Goal: Information Seeking & Learning: Learn about a topic

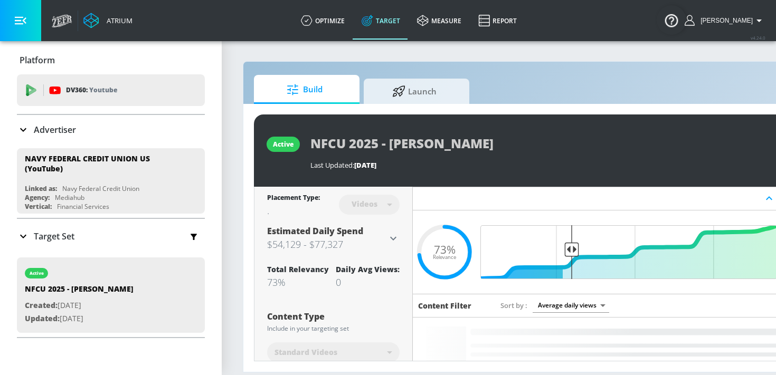
scroll to position [53, 0]
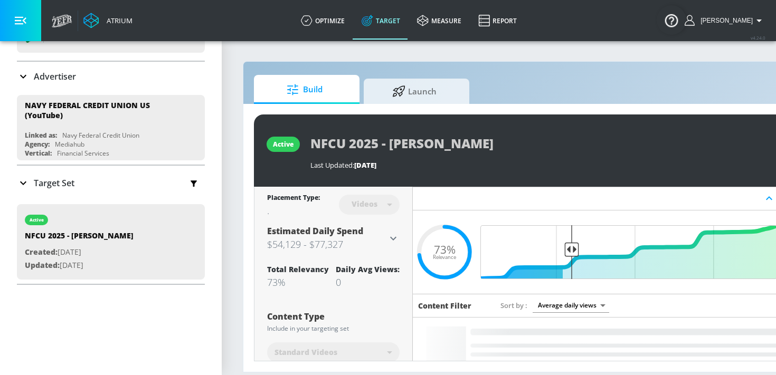
click at [22, 186] on icon at bounding box center [23, 183] width 13 height 13
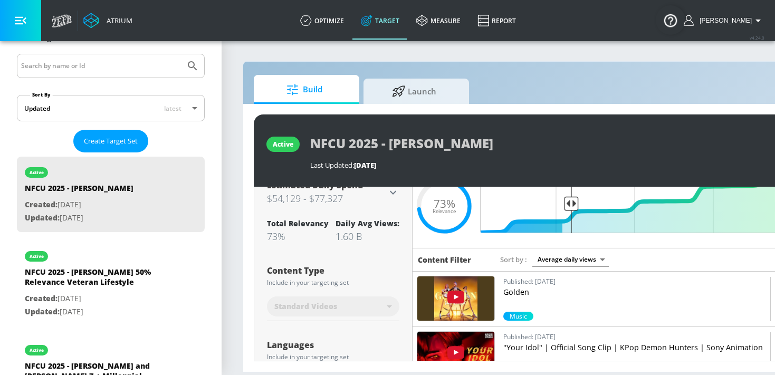
scroll to position [40, 0]
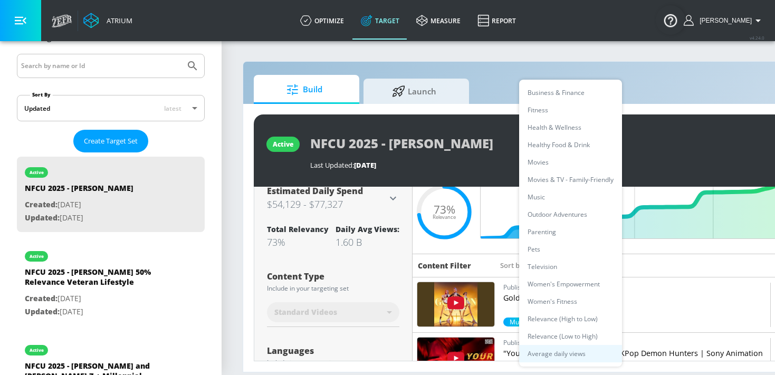
click at [566, 261] on body "Atrium optimize Target measure Report optimize Target measure Report v 4.24.0 K…" at bounding box center [387, 187] width 775 height 375
click at [553, 288] on li "Women's Empowerment" at bounding box center [570, 283] width 103 height 17
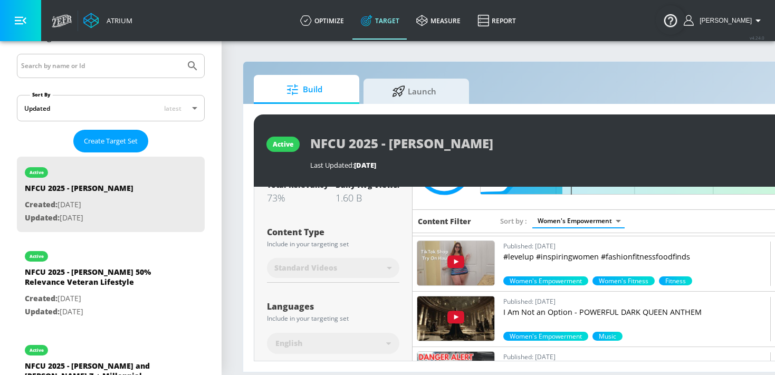
scroll to position [608, 0]
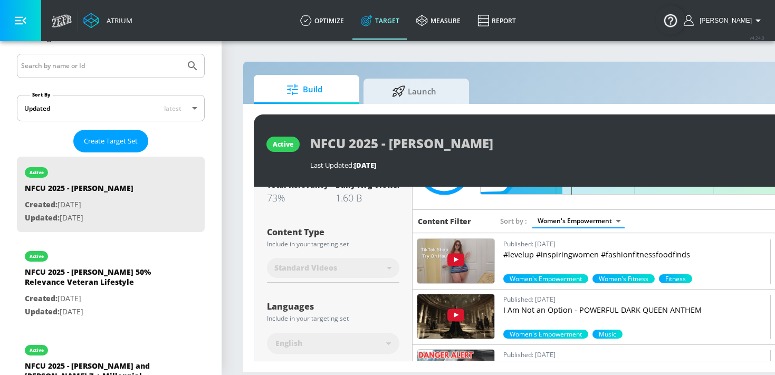
click at [567, 222] on body "Atrium optimize Target measure Report optimize Target measure Report v 4.24.0 K…" at bounding box center [387, 187] width 775 height 375
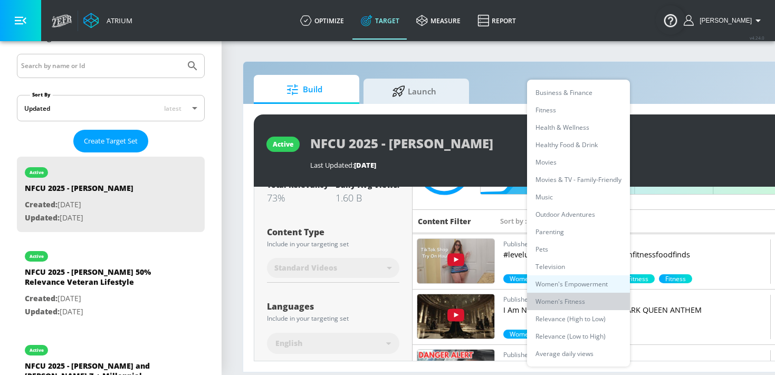
click at [561, 302] on li "Women's Fitness" at bounding box center [578, 301] width 103 height 17
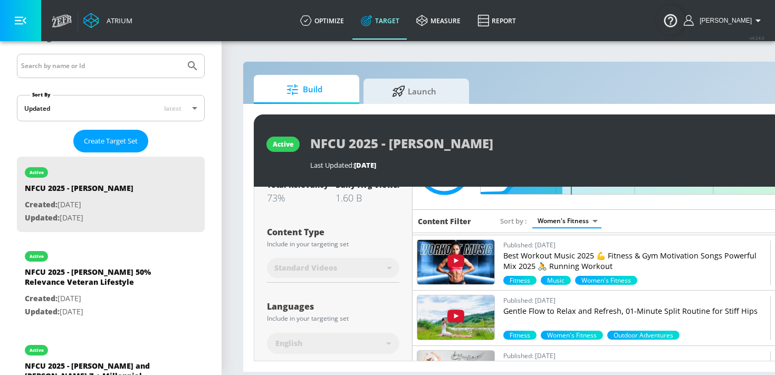
scroll to position [610, 0]
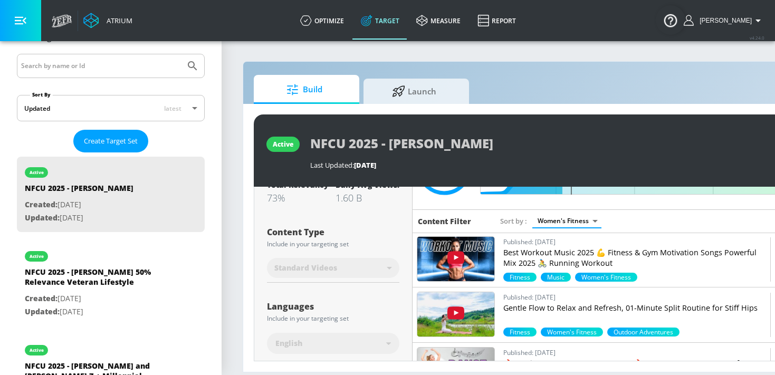
click at [557, 221] on body "Atrium optimize Target measure Report optimize Target measure Report v 4.24.0 K…" at bounding box center [387, 187] width 775 height 375
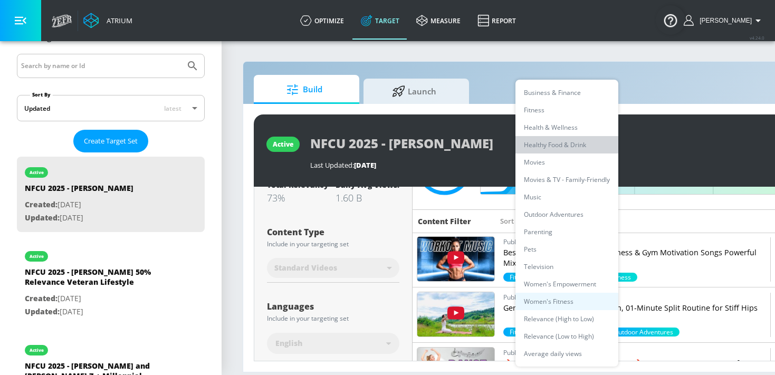
click at [552, 143] on li "Healthy Food & Drink" at bounding box center [566, 144] width 103 height 17
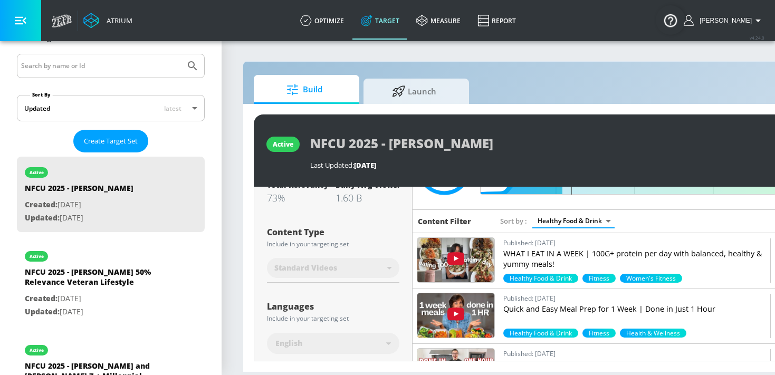
scroll to position [162, 0]
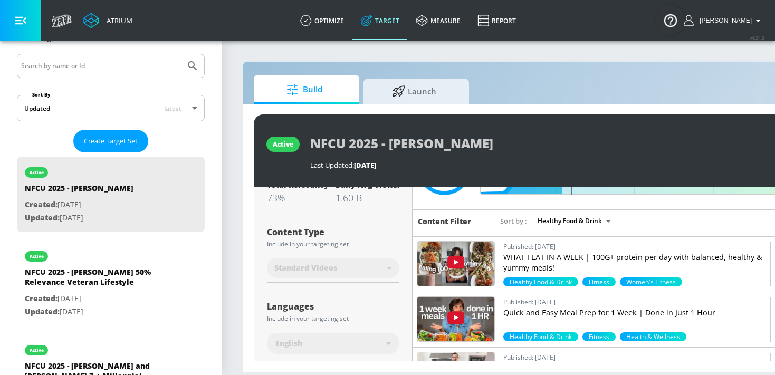
click at [481, 270] on img at bounding box center [455, 264] width 77 height 44
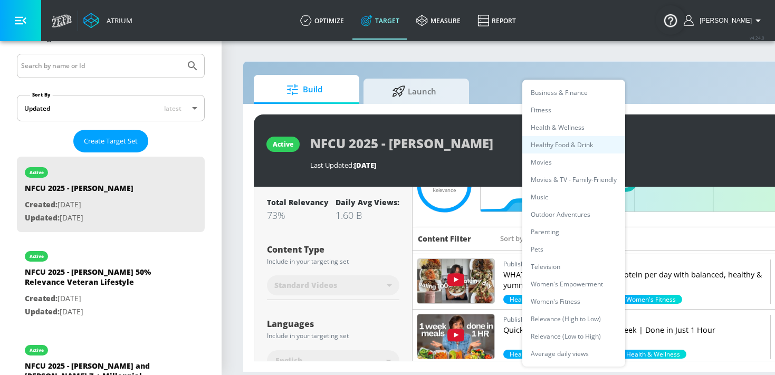
click at [544, 235] on body "Atrium optimize Target measure Report optimize Target measure Report v 4.24.0 K…" at bounding box center [387, 187] width 775 height 375
click at [565, 214] on li "Outdoor Adventures" at bounding box center [573, 214] width 103 height 17
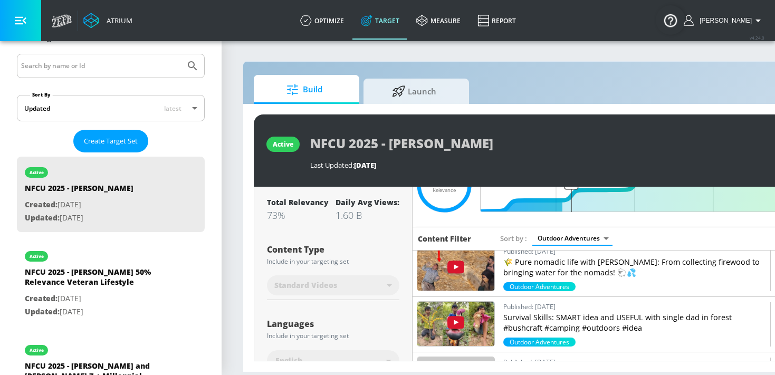
scroll to position [509, 0]
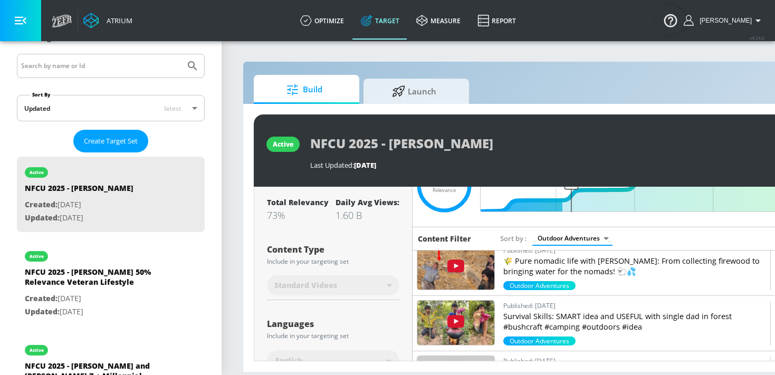
click at [568, 243] on body "Atrium optimize Target measure Report optimize Target measure Report v 4.24.0 K…" at bounding box center [387, 187] width 775 height 375
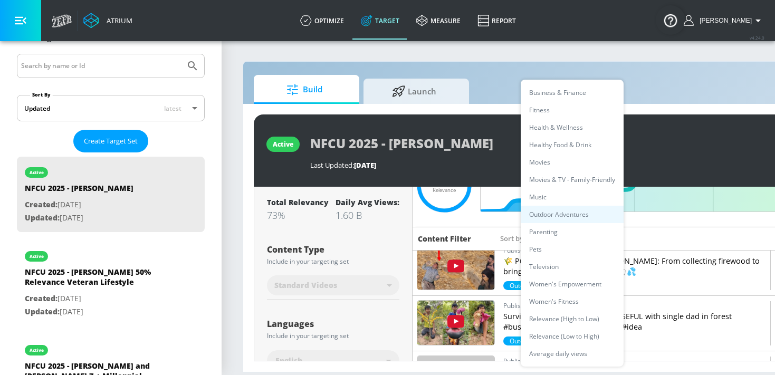
click at [558, 282] on li "Women's Empowerment" at bounding box center [572, 283] width 103 height 17
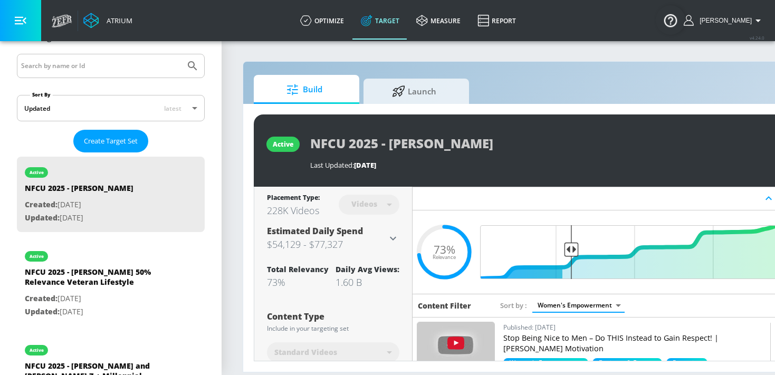
scroll to position [1, 0]
click at [568, 304] on body "Atrium optimize Target measure Report optimize Target measure Report v 4.24.0 K…" at bounding box center [387, 187] width 775 height 375
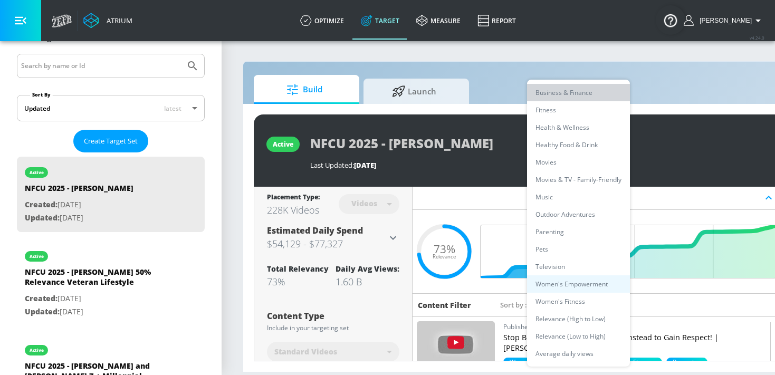
click at [558, 97] on li "Business & Finance" at bounding box center [578, 92] width 103 height 17
type input "63b7a0c3-9fa2-4a3d-9824-cd53552bb0ab"
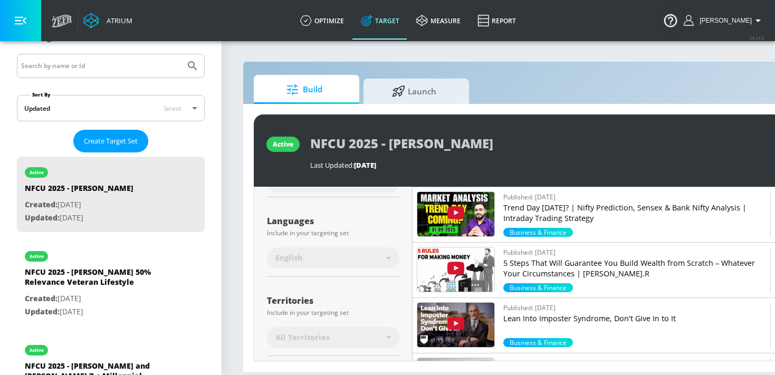
scroll to position [1683, 0]
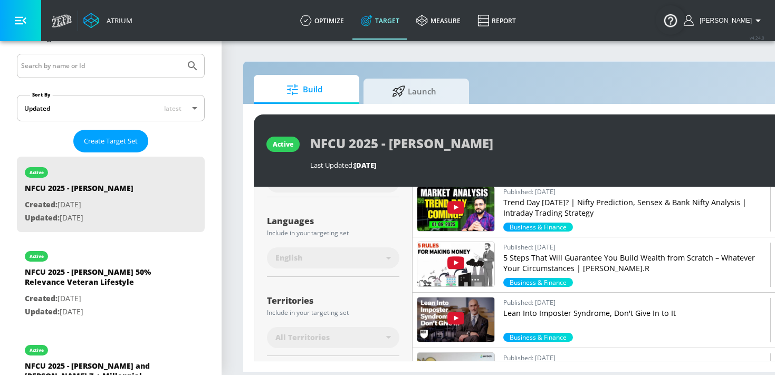
click at [481, 252] on img at bounding box center [455, 264] width 77 height 44
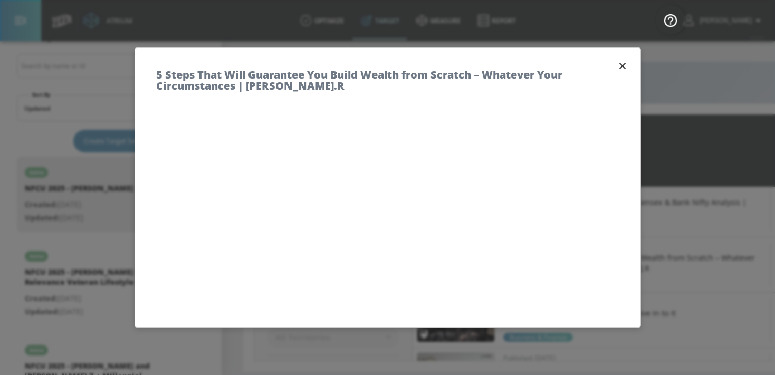
click at [623, 61] on icon "button" at bounding box center [623, 66] width 12 height 12
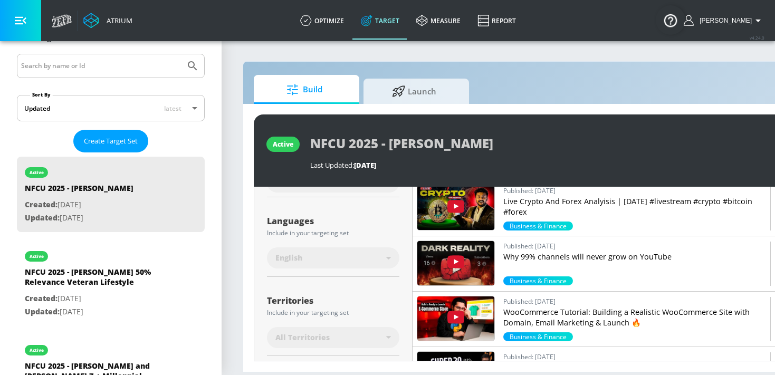
scroll to position [2465, 0]
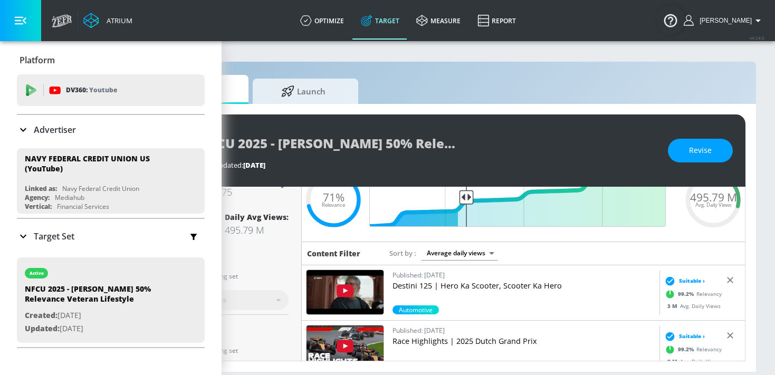
scroll to position [0, 113]
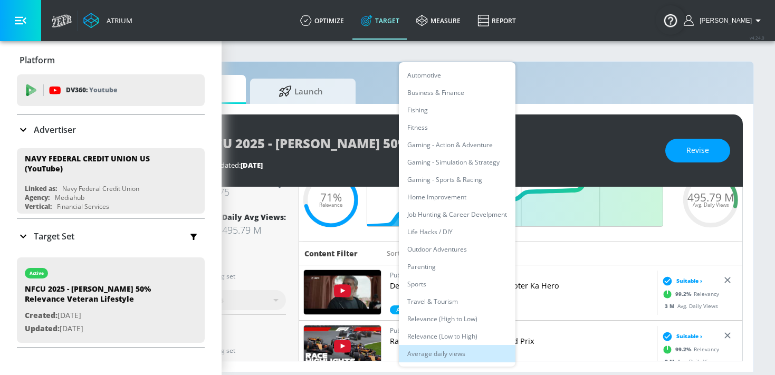
click at [461, 256] on body "Atrium optimize Target measure Report optimize Target measure Report v 4.24.0 K…" at bounding box center [274, 187] width 775 height 375
click at [543, 248] on div at bounding box center [387, 187] width 775 height 375
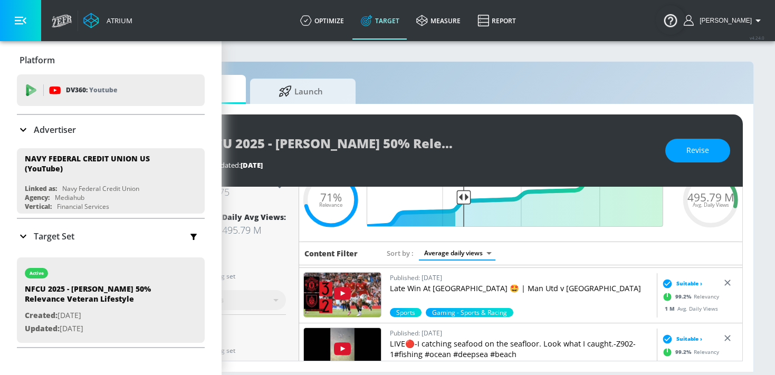
scroll to position [385, 0]
click at [383, 291] on div "Published: August 30, 2025 Late Win At Old Trafford 🤩 | Man Utd v Burnley Sport…" at bounding box center [478, 296] width 358 height 55
click at [371, 289] on img at bounding box center [342, 295] width 77 height 44
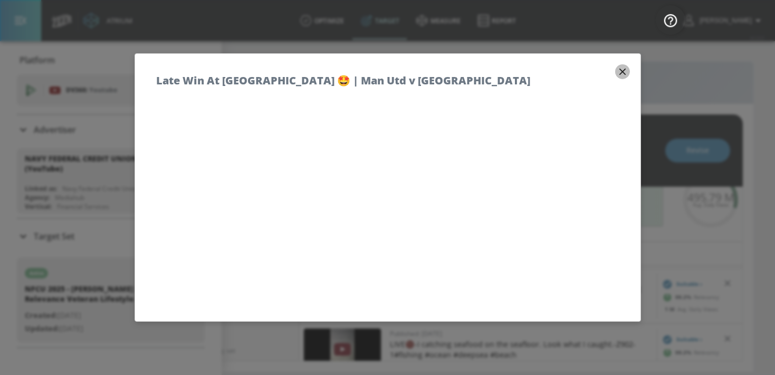
click at [625, 73] on icon "button" at bounding box center [622, 72] width 6 height 6
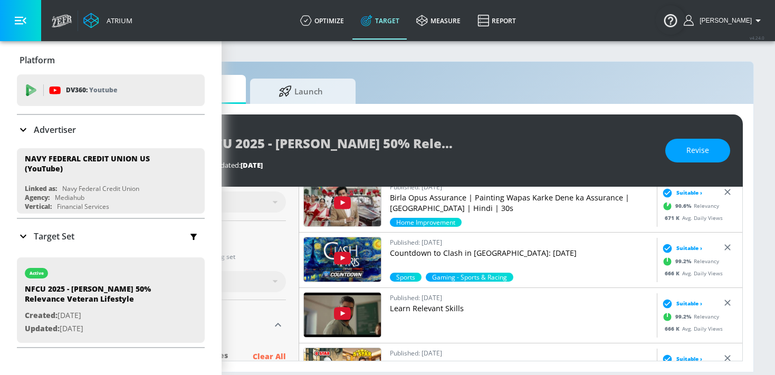
scroll to position [1077, 0]
click at [377, 254] on img at bounding box center [342, 260] width 77 height 44
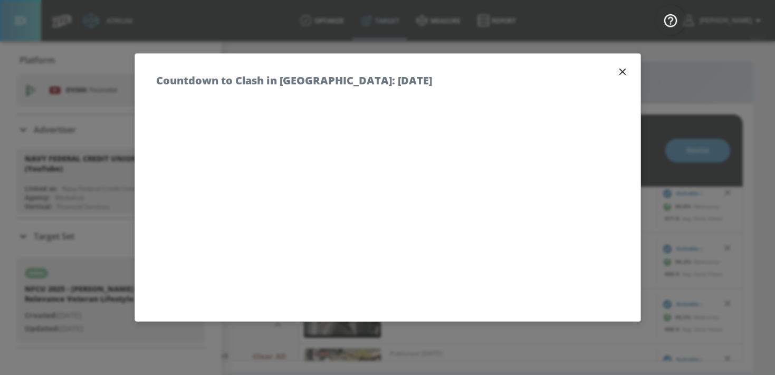
click at [622, 68] on icon "button" at bounding box center [623, 72] width 12 height 12
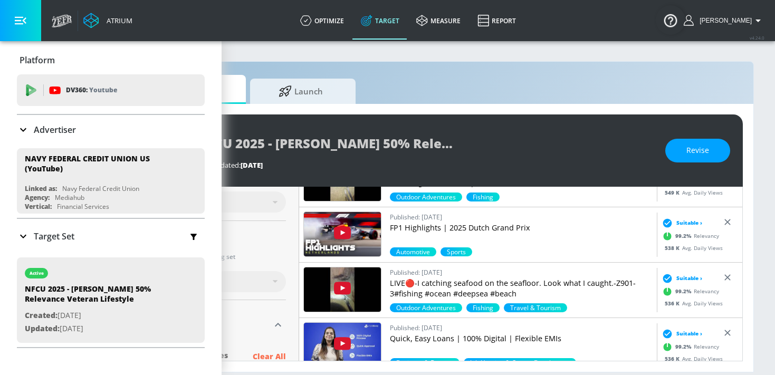
scroll to position [1935, 0]
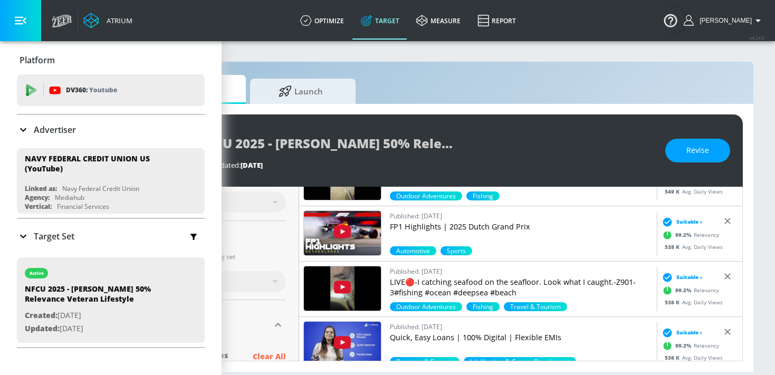
click at [368, 223] on img at bounding box center [342, 233] width 77 height 44
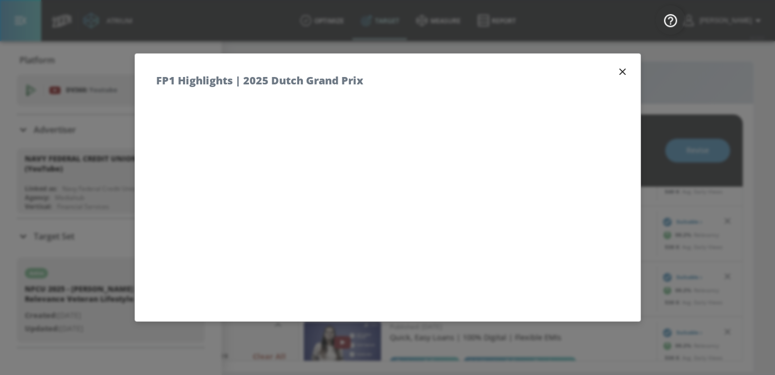
click at [622, 68] on icon "button" at bounding box center [623, 72] width 12 height 12
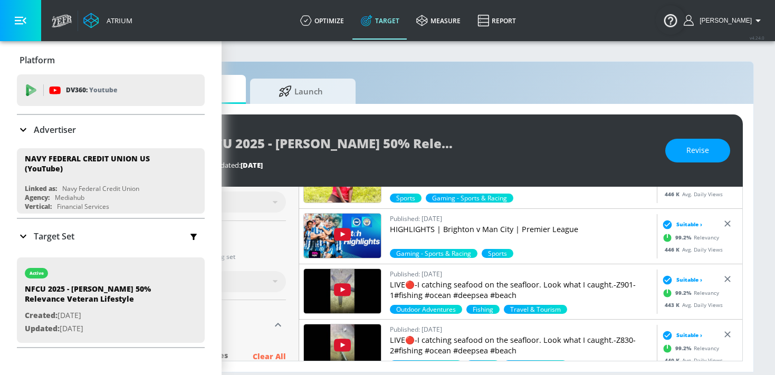
scroll to position [3042, 0]
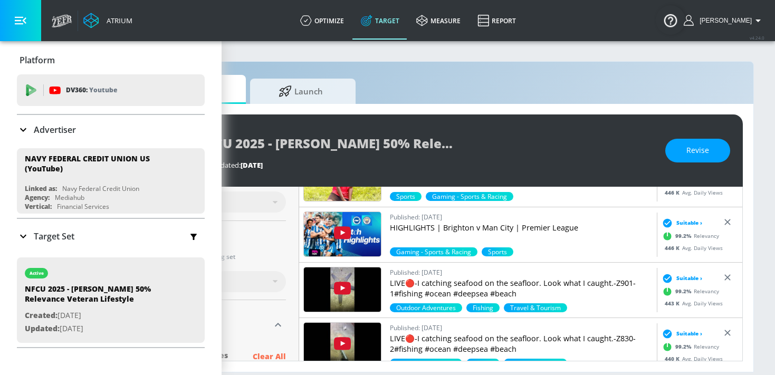
click at [369, 230] on img at bounding box center [342, 234] width 77 height 44
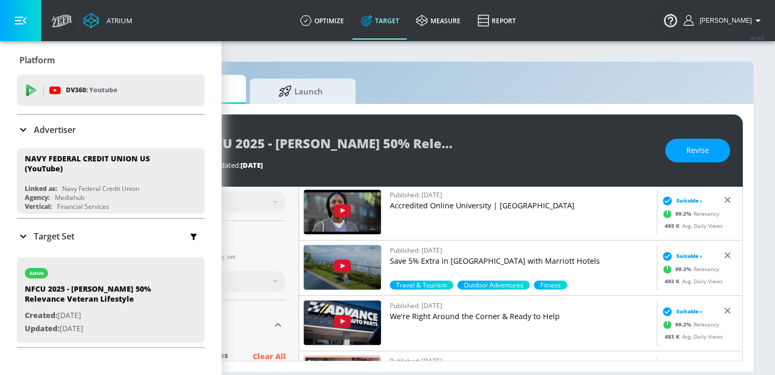
scroll to position [2359, 0]
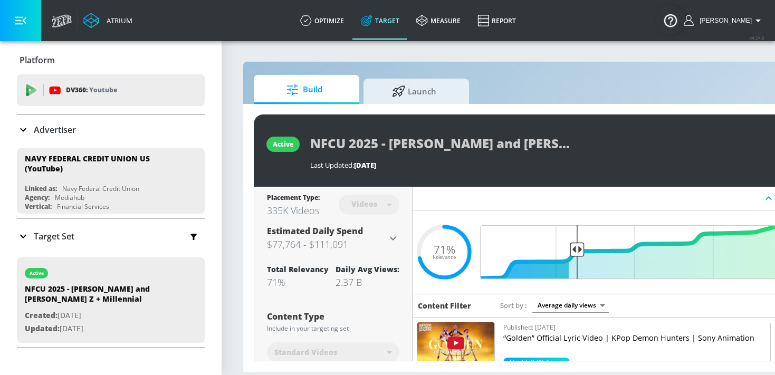
click at [557, 308] on body "Atrium optimize Target measure Report optimize Target measure Report v 4.24.0 K…" at bounding box center [387, 187] width 775 height 375
